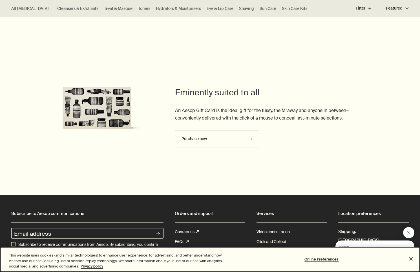
scroll to position [1364, 0]
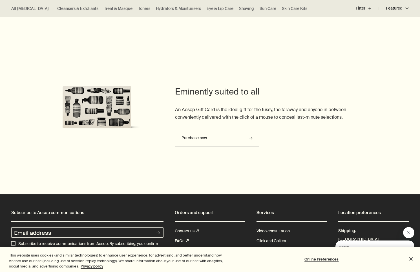
click at [178, 124] on article "Eminently suited to all An Aesop Gift Card is the ideal gift for the fussy, the…" at bounding box center [262, 119] width 175 height 66
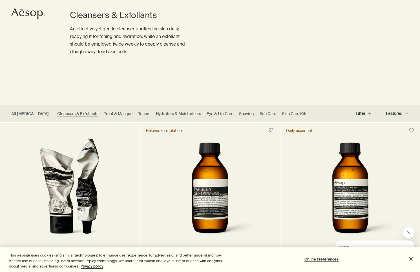
scroll to position [57, 0]
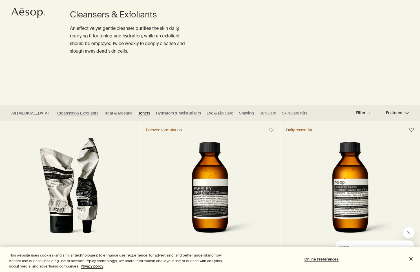
click at [138, 114] on link "Toners" at bounding box center [144, 113] width 12 height 5
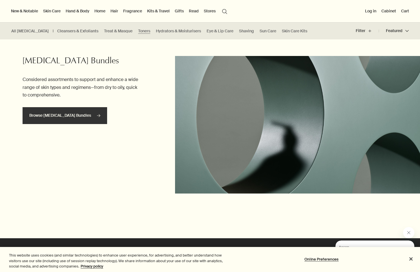
scroll to position [577, 0]
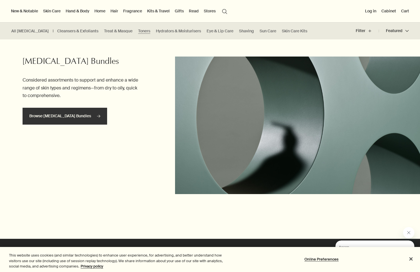
click at [78, 110] on link "Browse Skin Care Bundles rightArrow" at bounding box center [65, 116] width 84 height 17
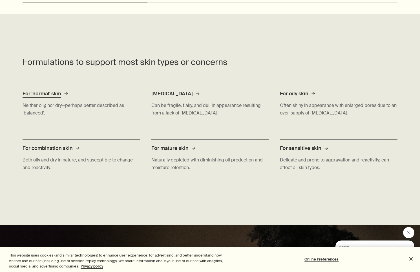
click at [81, 98] on div "For 'normal' skin rightArrow Neither oily, nor dry—perhaps better described as …" at bounding box center [81, 101] width 117 height 55
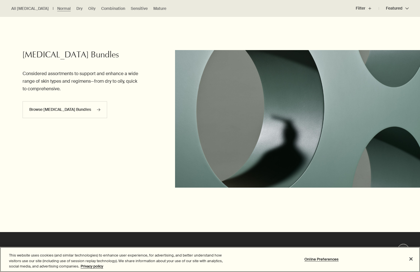
scroll to position [1621, 0]
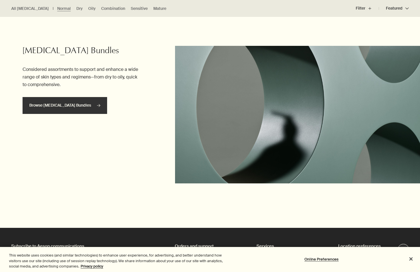
click at [81, 98] on link "Browse [MEDICAL_DATA] Bundles rightArrow" at bounding box center [65, 105] width 84 height 17
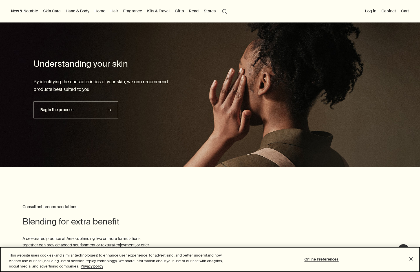
scroll to position [1261, 0]
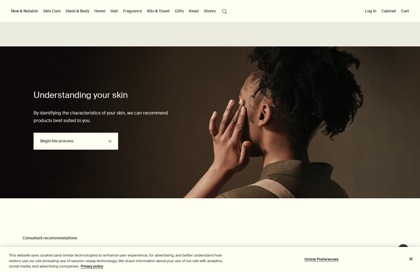
click at [82, 134] on link "Begin the process rightArrow" at bounding box center [76, 141] width 84 height 17
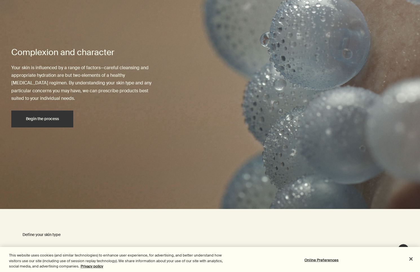
click at [61, 124] on button "Begin the process" at bounding box center [42, 119] width 62 height 17
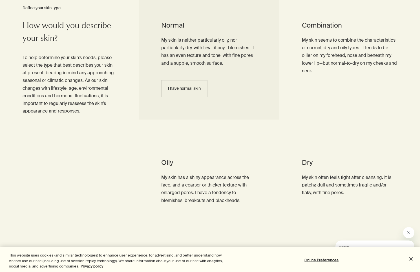
scroll to position [309, 0]
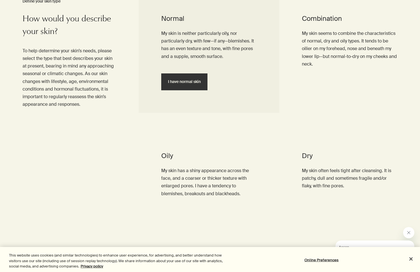
click at [197, 83] on span "I have normal skin" at bounding box center [184, 82] width 33 height 4
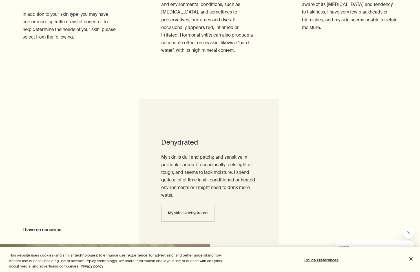
scroll to position [624, 0]
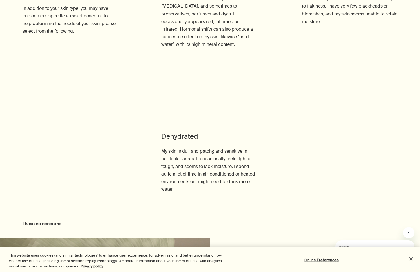
click at [47, 223] on span "I have no concerns" at bounding box center [42, 224] width 39 height 6
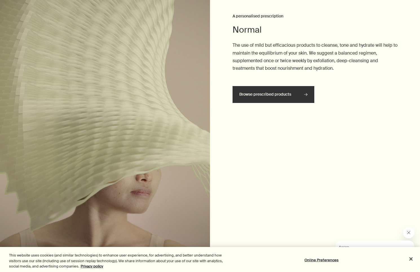
scroll to position [878, 0]
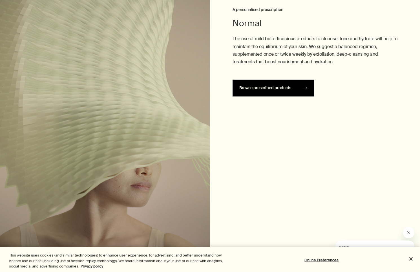
click at [267, 81] on span "Browse prescribed products" at bounding box center [273, 88] width 68 height 16
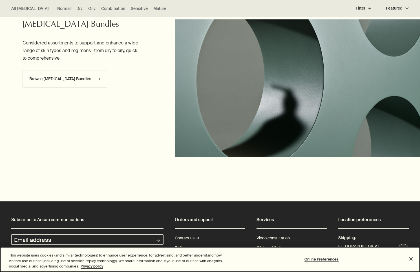
scroll to position [1630, 0]
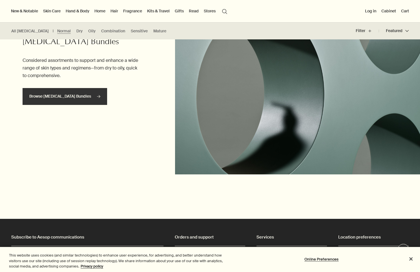
click at [83, 91] on link "Browse Skin Care Bundles rightArrow" at bounding box center [65, 96] width 84 height 17
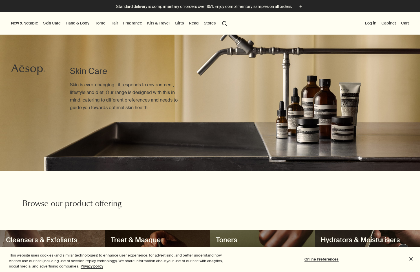
click at [19, 23] on button "New & Notable" at bounding box center [24, 22] width 29 height 7
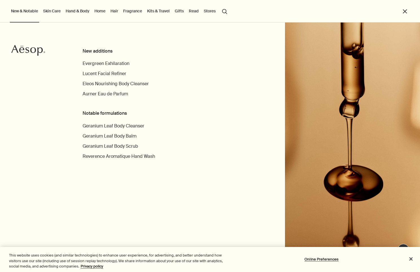
click at [80, 10] on link "Hand & Body" at bounding box center [77, 10] width 26 height 7
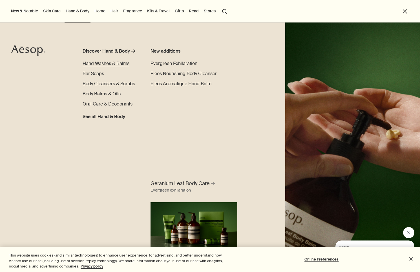
click at [115, 64] on span "Hand Washes & Balms" at bounding box center [106, 64] width 47 height 6
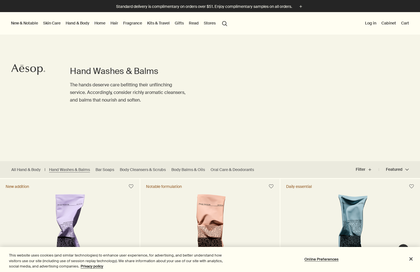
click at [99, 24] on link "Home" at bounding box center [99, 22] width 13 height 7
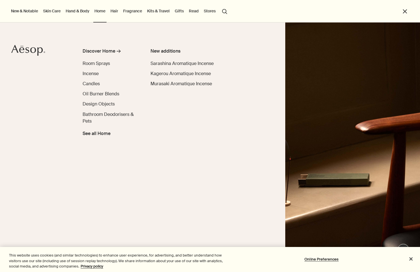
click at [119, 10] on link "Hair" at bounding box center [114, 10] width 10 height 7
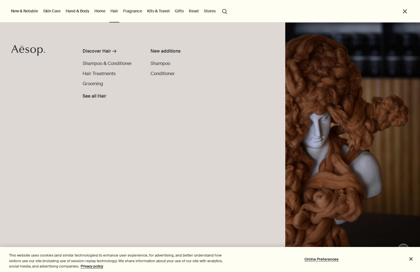
click at [131, 10] on link "Fragrance" at bounding box center [132, 10] width 21 height 7
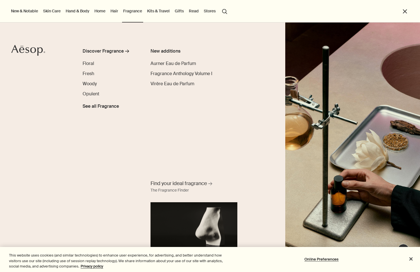
click at [158, 11] on link "Kits & Travel" at bounding box center [158, 10] width 25 height 7
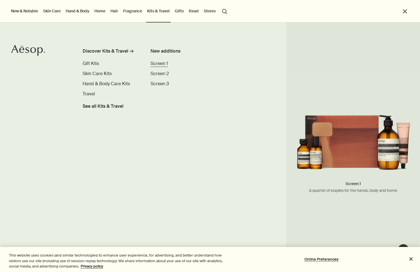
click at [160, 63] on span "Screen 1" at bounding box center [158, 64] width 17 height 6
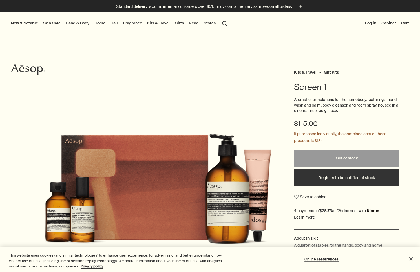
click at [194, 21] on link "Read" at bounding box center [194, 22] width 12 height 7
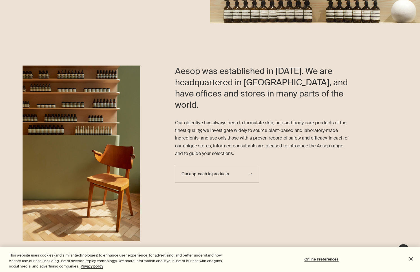
scroll to position [141, 0]
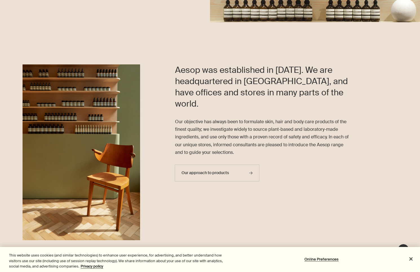
click at [159, 75] on div "Aesop was established in [DATE]. We are headquartered in [GEOGRAPHIC_DATA], and…" at bounding box center [280, 153] width 280 height 178
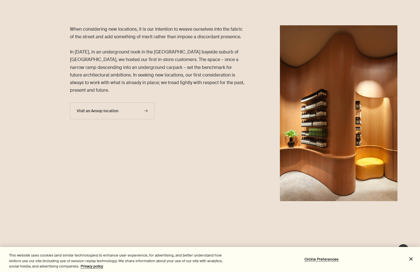
scroll to position [695, 0]
